Goal: Check status: Check status

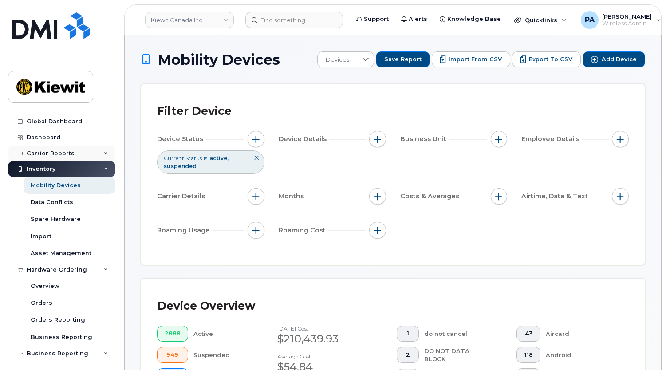
scroll to position [484, 0]
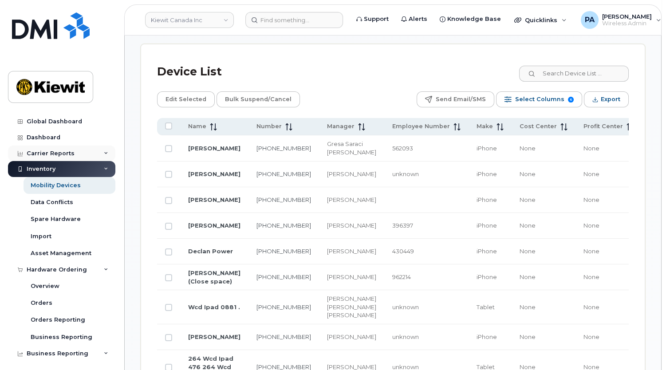
click at [51, 150] on div "Carrier Reports" at bounding box center [51, 153] width 48 height 7
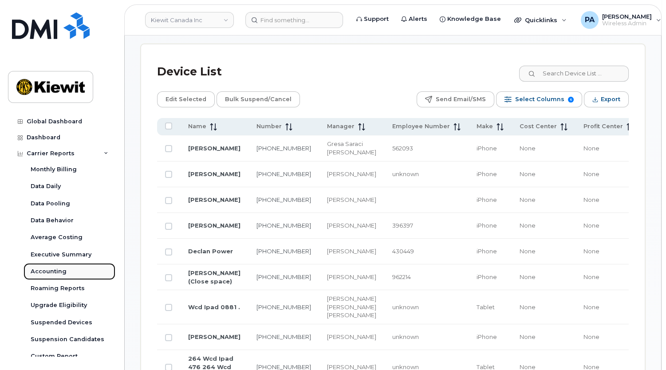
click at [54, 272] on div "Accounting" at bounding box center [49, 272] width 36 height 8
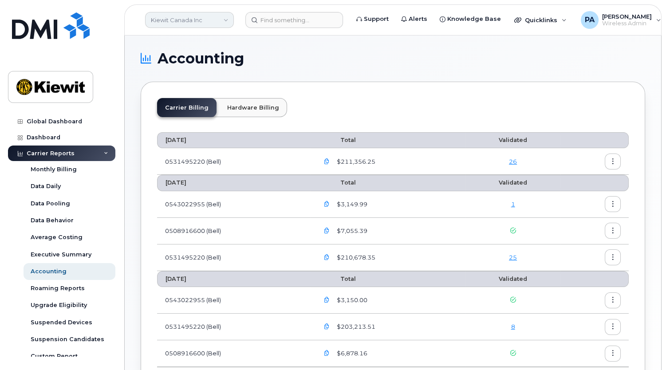
click at [200, 23] on link "Kiewit Canada Inc" at bounding box center [189, 20] width 89 height 16
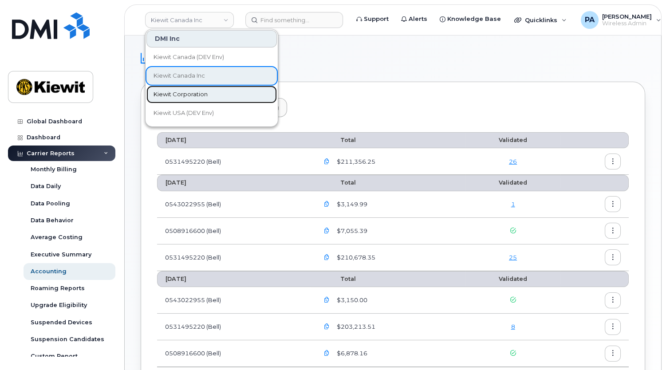
click at [200, 97] on span "Kiewit Corporation" at bounding box center [181, 94] width 54 height 9
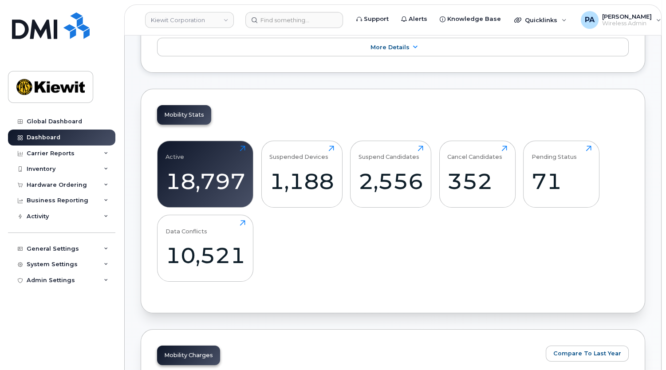
scroll to position [444, 0]
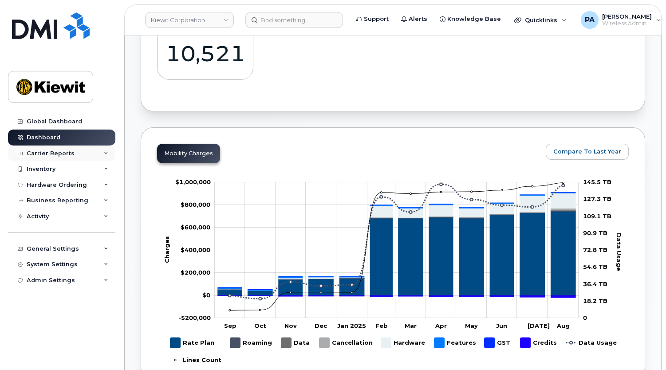
click at [59, 153] on div "Carrier Reports" at bounding box center [51, 153] width 48 height 7
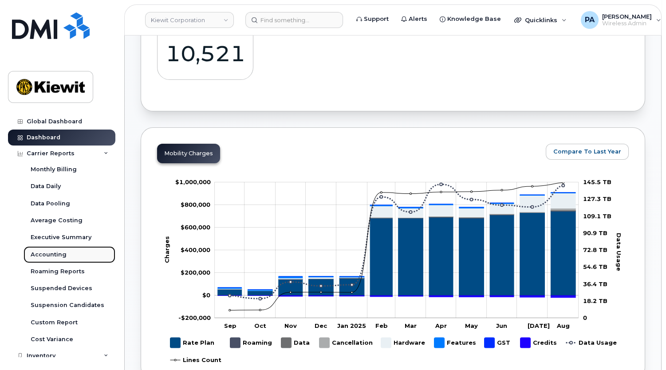
click at [58, 253] on div "Accounting" at bounding box center [49, 255] width 36 height 8
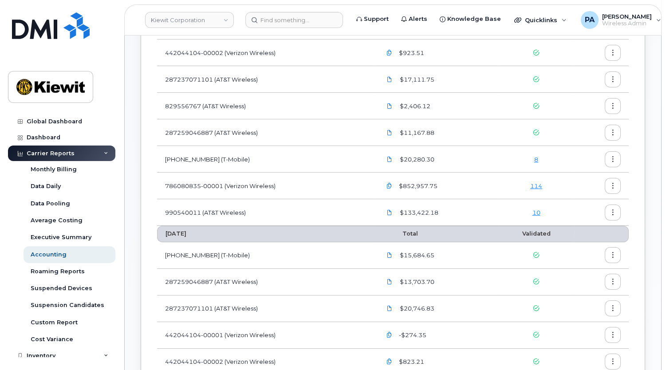
scroll to position [121, 0]
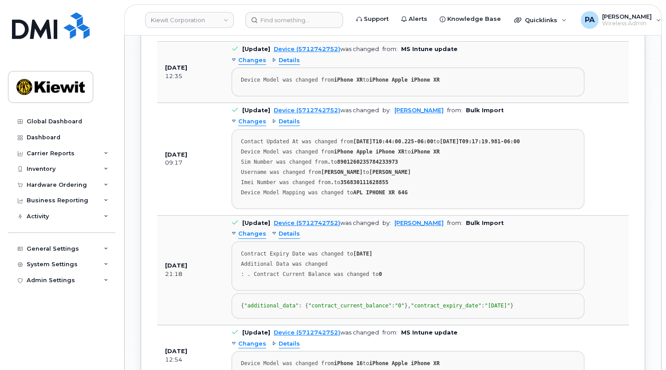
scroll to position [1197, 0]
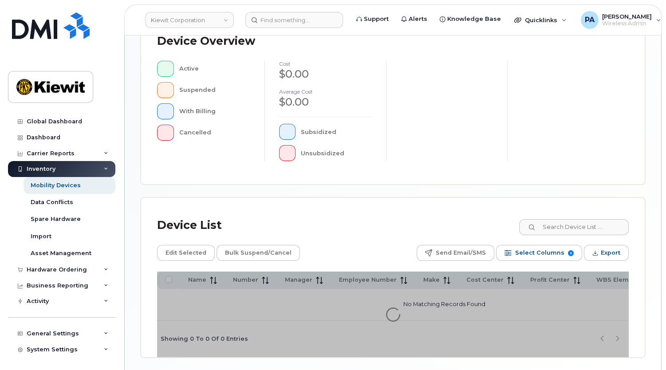
scroll to position [276, 0]
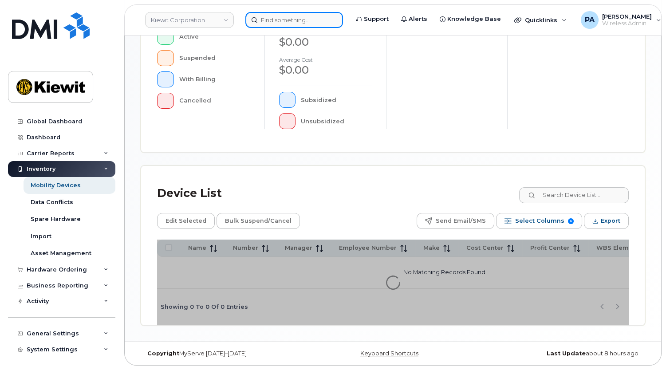
click at [302, 20] on input at bounding box center [294, 20] width 98 height 16
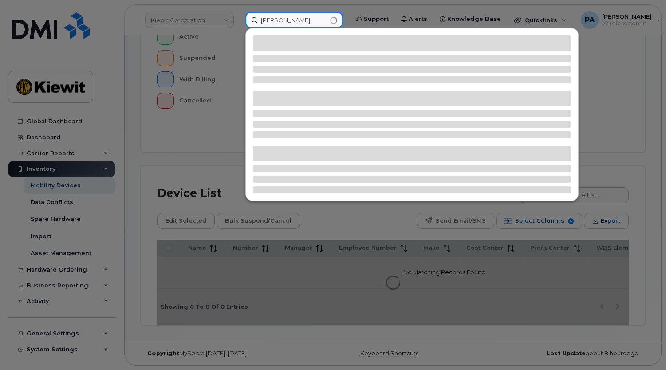
scroll to position [299, 0]
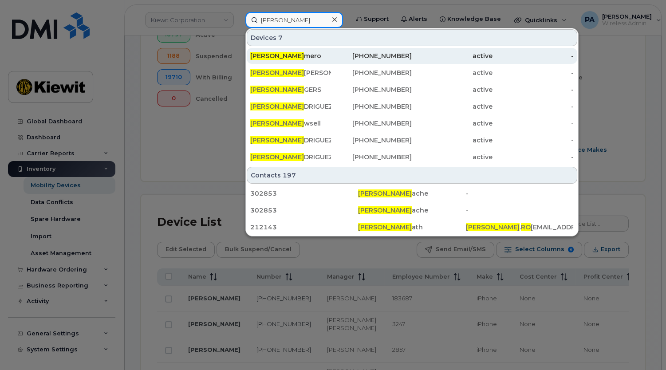
type input "michael ro"
click at [294, 58] on div "Michael Ro mero" at bounding box center [290, 55] width 81 height 9
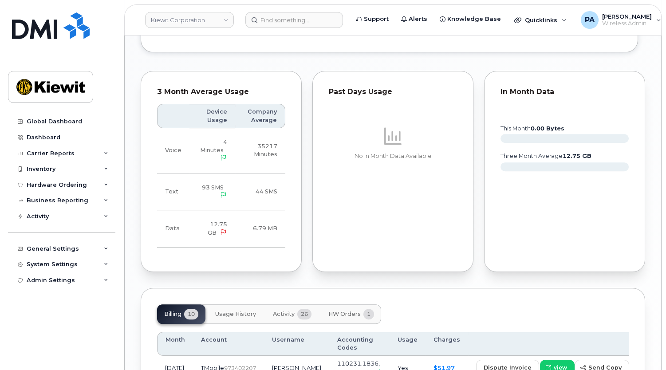
scroll to position [928, 0]
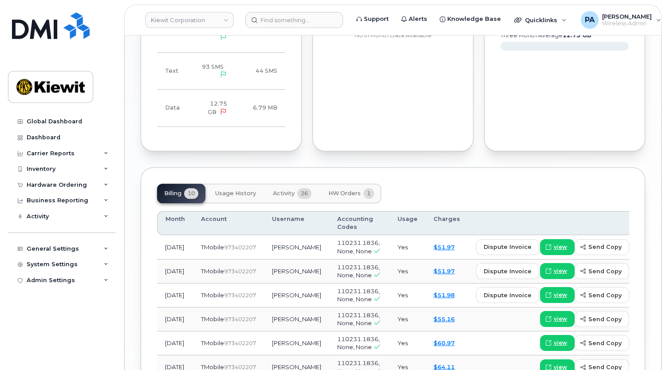
click at [347, 190] on span "HW Orders" at bounding box center [344, 193] width 32 height 7
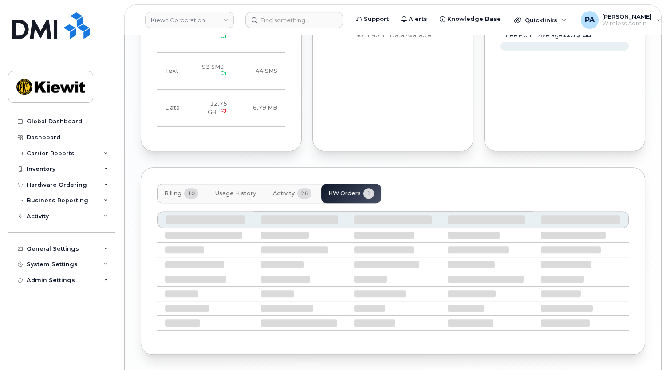
scroll to position [878, 0]
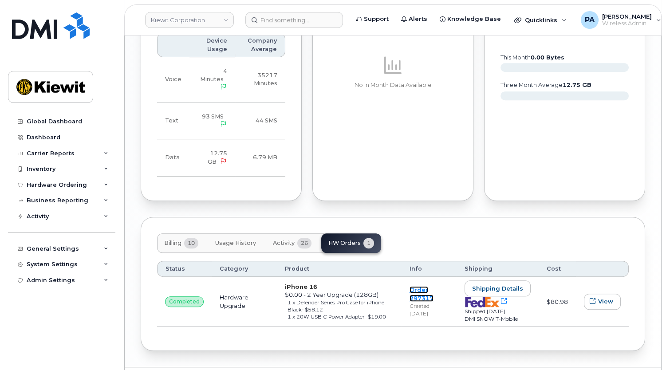
click at [424, 286] on link "Order 297317" at bounding box center [422, 294] width 24 height 16
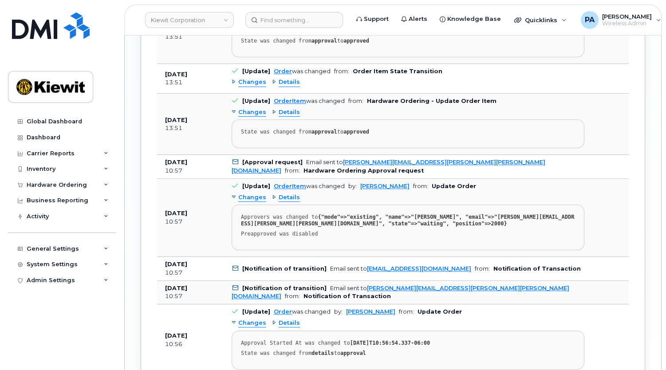
scroll to position [1289, 0]
